Goal: Task Accomplishment & Management: Manage account settings

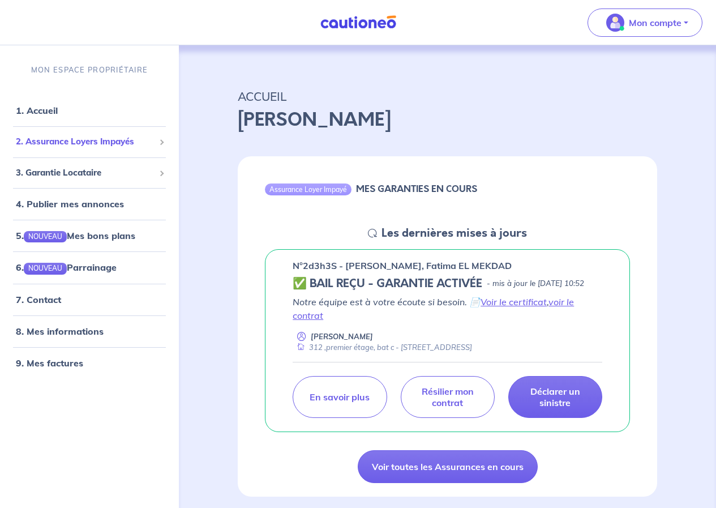
click at [119, 143] on span "2. Assurance Loyers Impayés" at bounding box center [85, 141] width 139 height 13
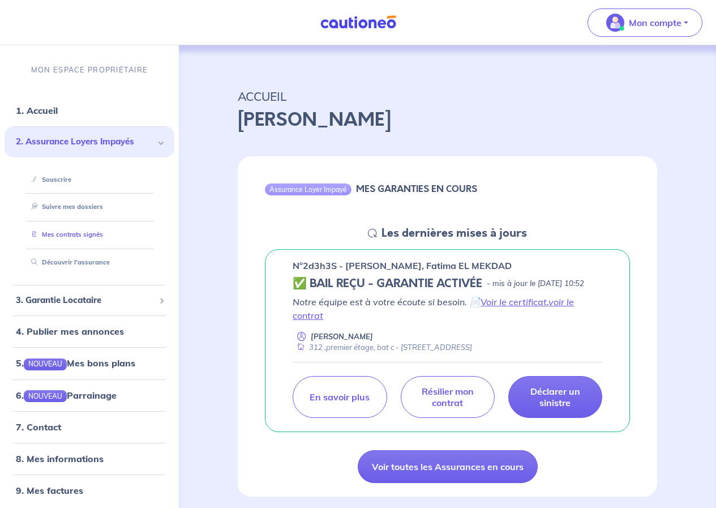
click at [84, 238] on link "Mes contrats signés" at bounding box center [65, 234] width 76 height 8
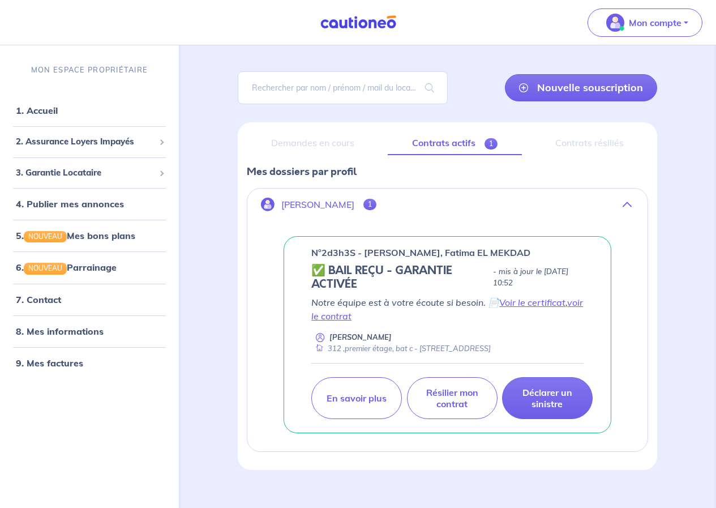
scroll to position [78, 0]
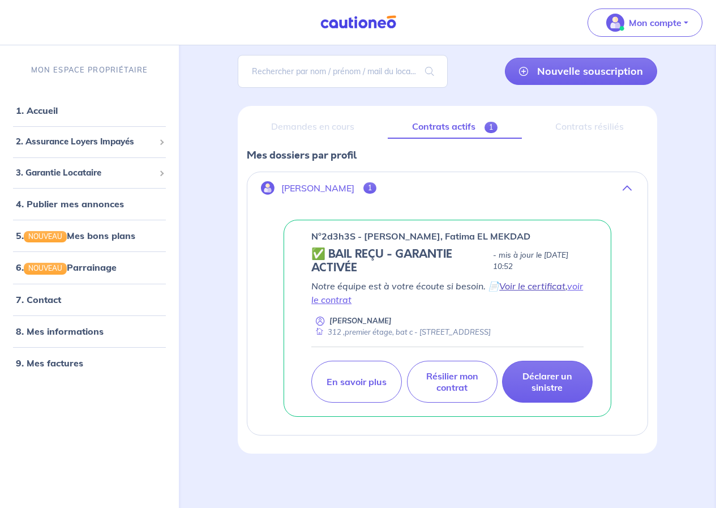
click at [509, 291] on link "Voir le certificat" at bounding box center [532, 285] width 66 height 11
click at [49, 335] on link "8. Mes informations" at bounding box center [58, 330] width 84 height 11
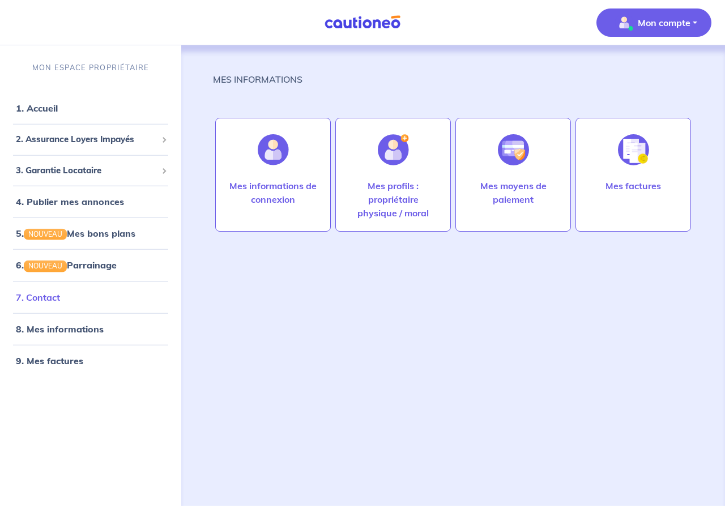
click at [50, 297] on link "7. Contact" at bounding box center [38, 296] width 44 height 11
click at [48, 109] on link "1. Accueil" at bounding box center [36, 107] width 41 height 11
